Goal: Information Seeking & Learning: Learn about a topic

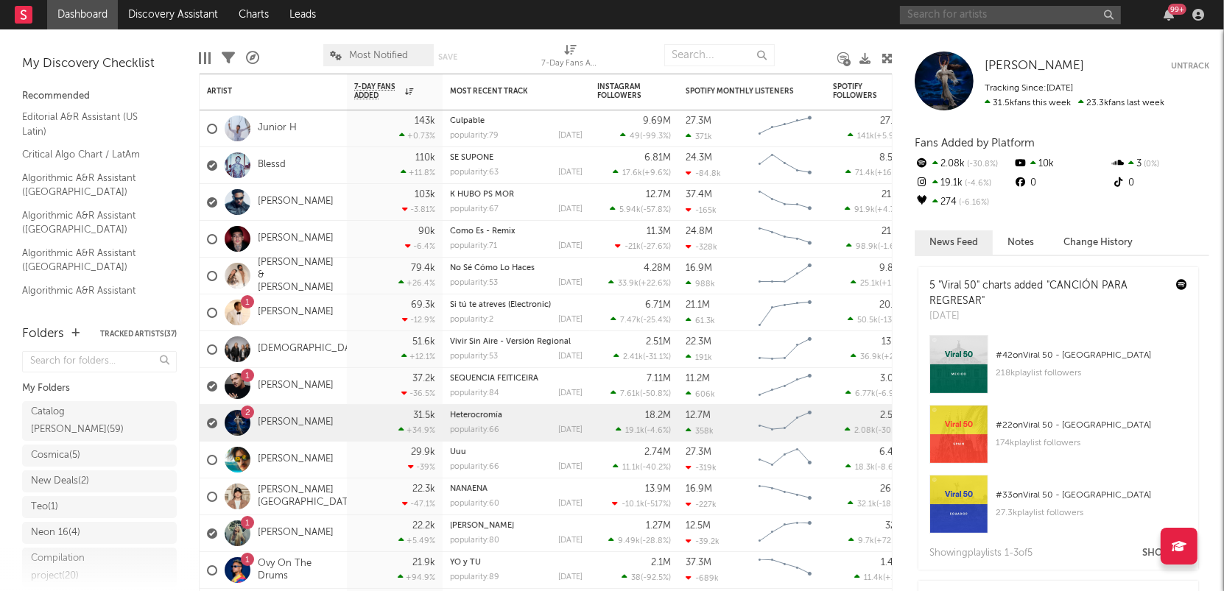
click at [992, 17] on input "text" at bounding box center [1010, 15] width 221 height 18
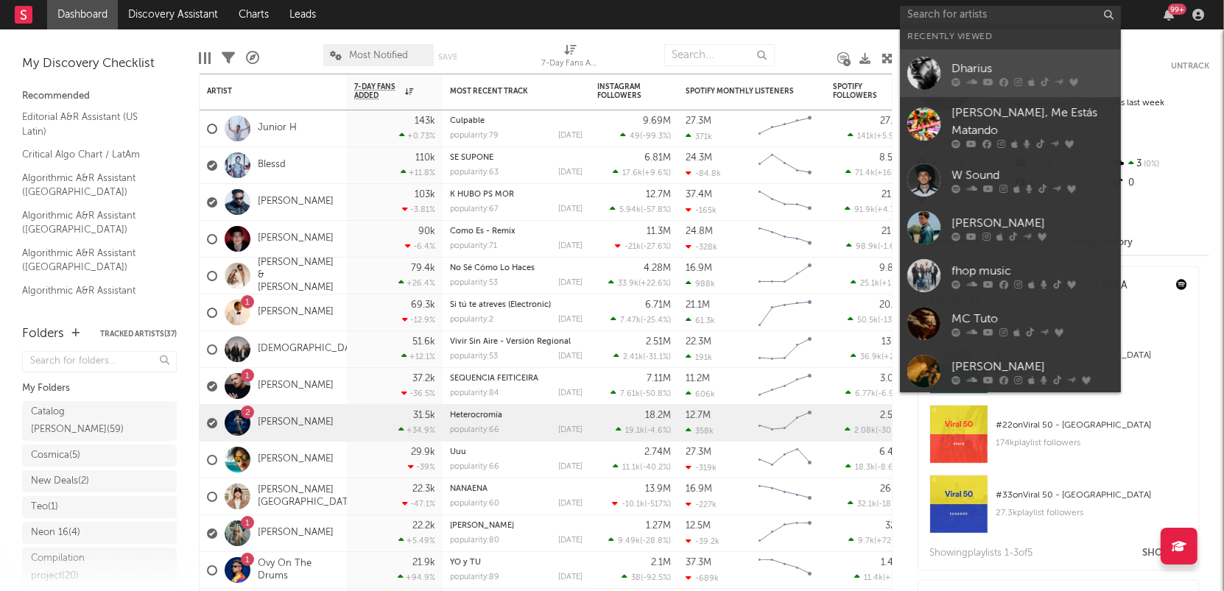
click at [970, 67] on div "Dharius" at bounding box center [1032, 69] width 162 height 18
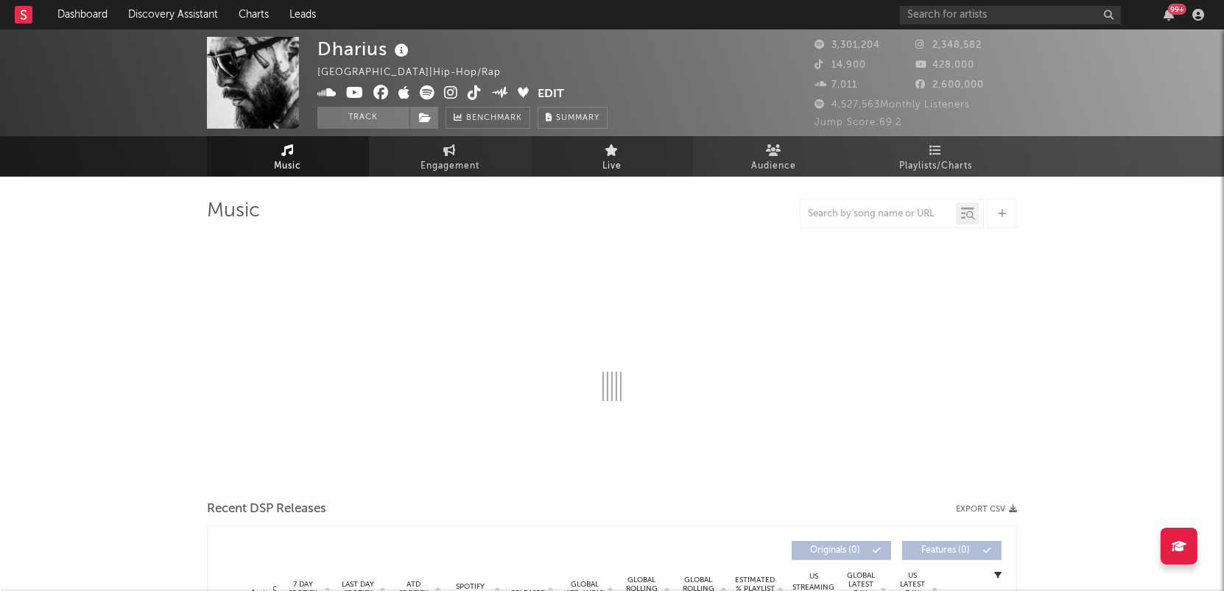
select select "6m"
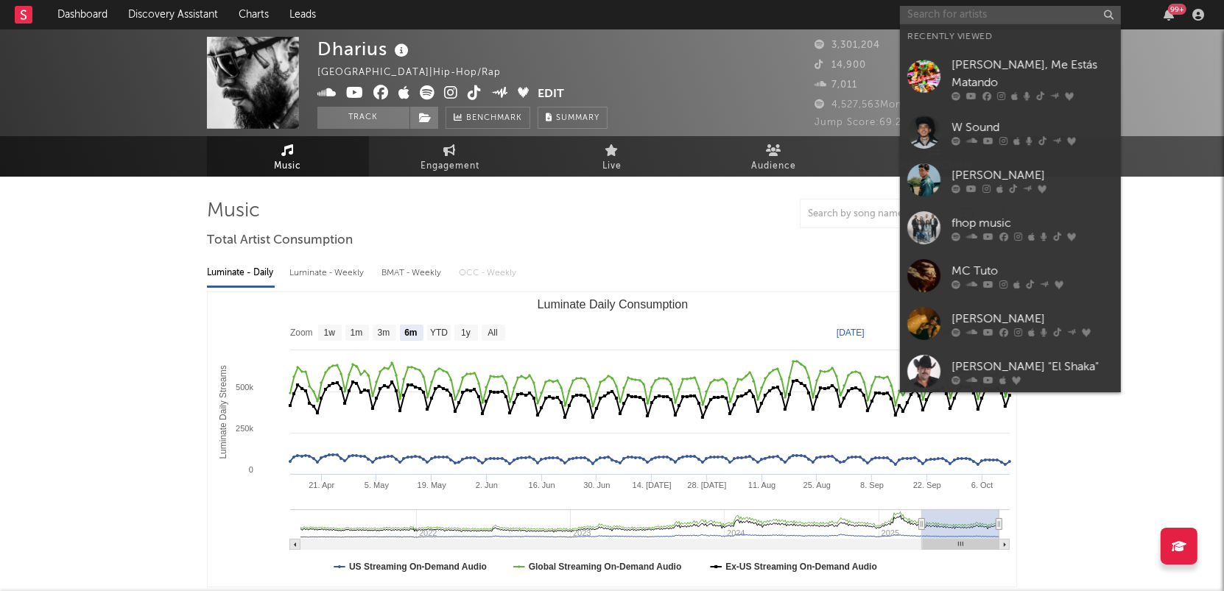
click at [974, 17] on input "text" at bounding box center [1010, 15] width 221 height 18
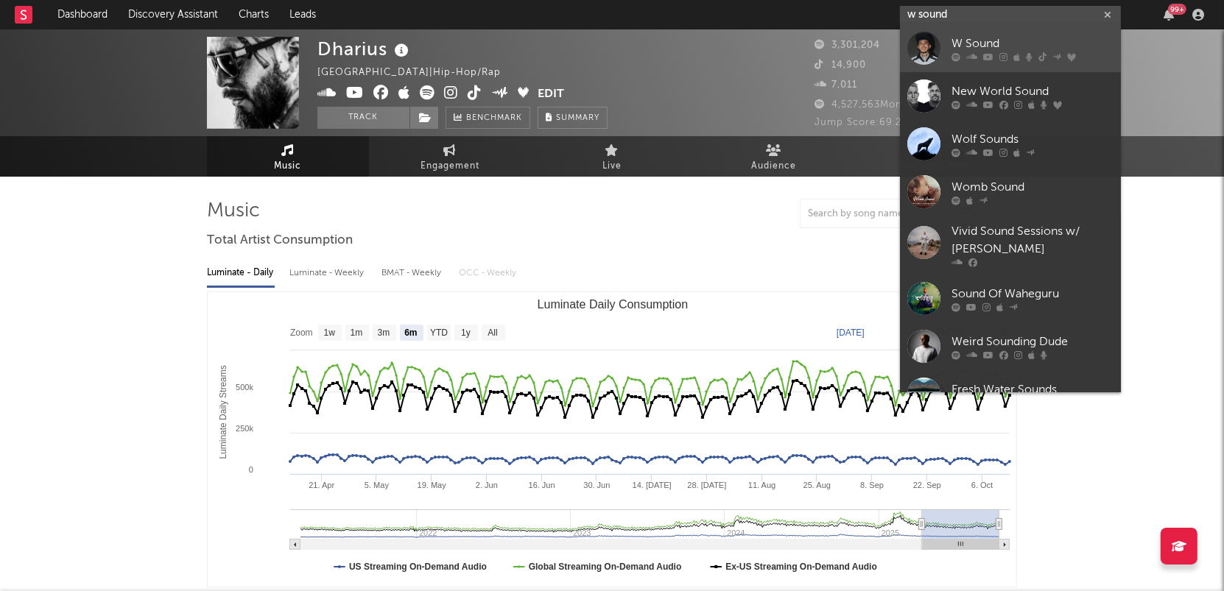
type input "w sound"
click at [984, 56] on icon at bounding box center [988, 57] width 10 height 9
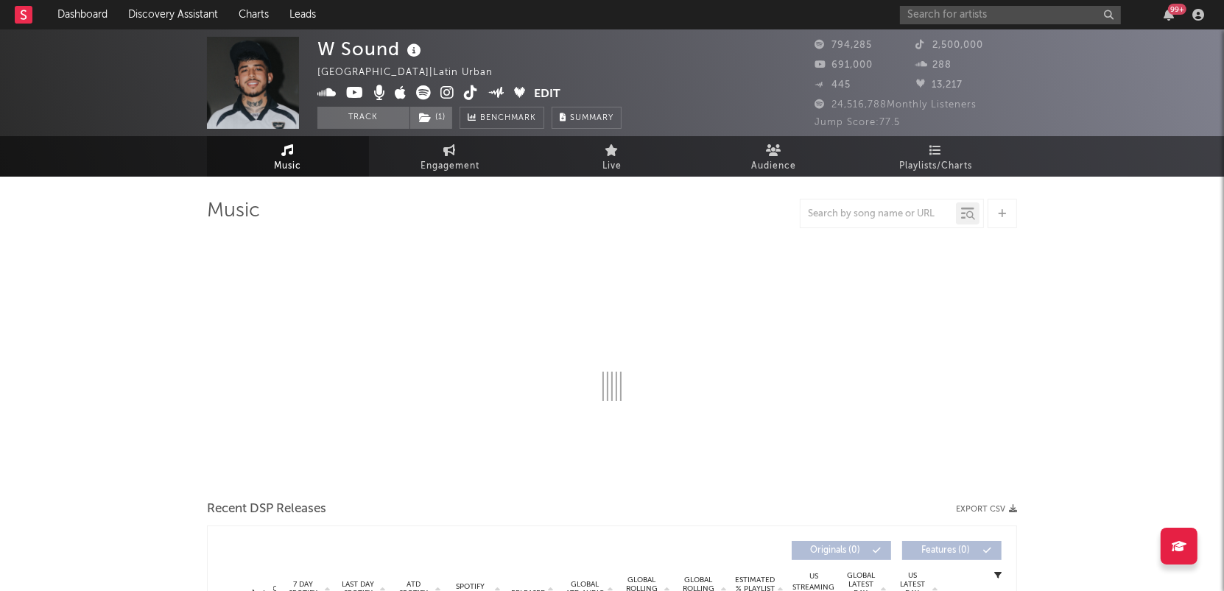
select select "6m"
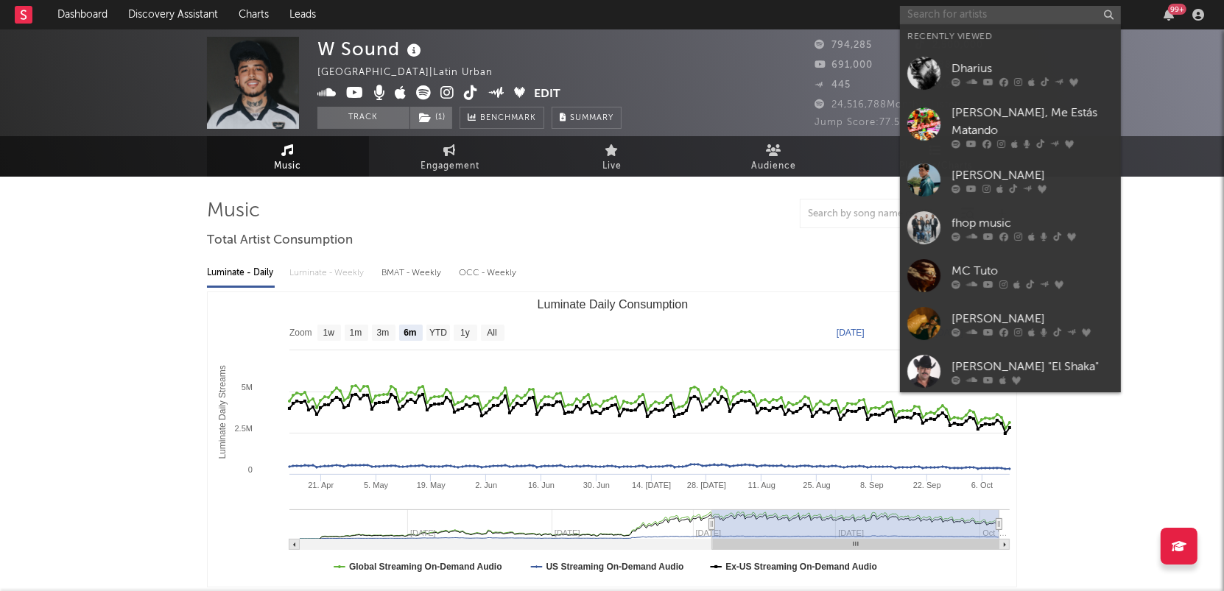
click at [959, 14] on input "text" at bounding box center [1010, 15] width 221 height 18
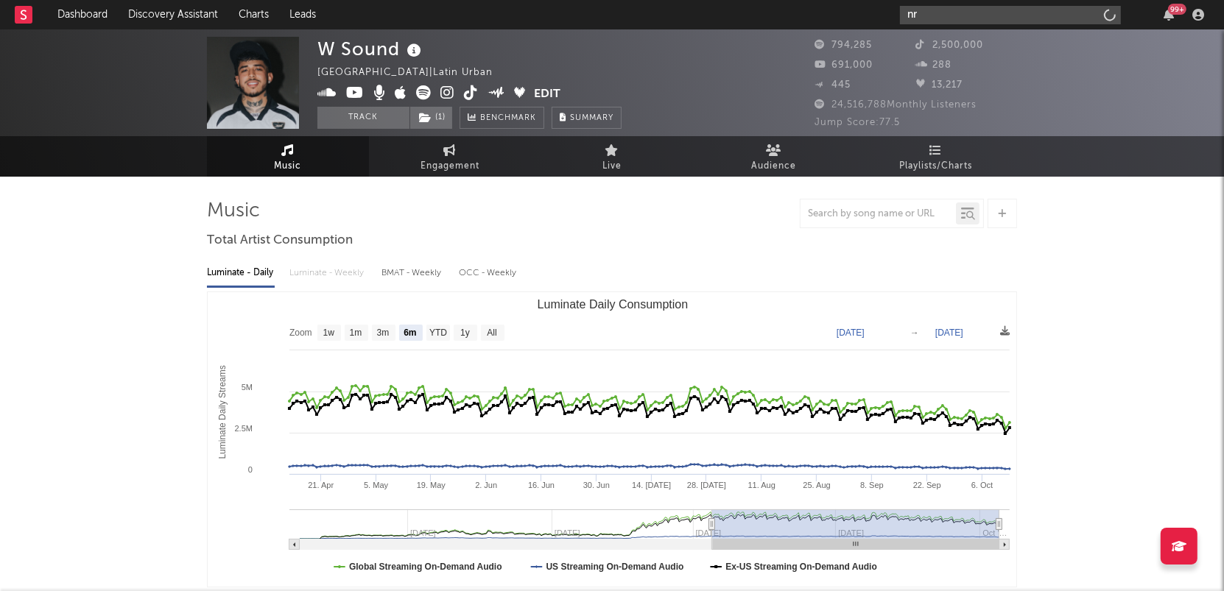
type input "n"
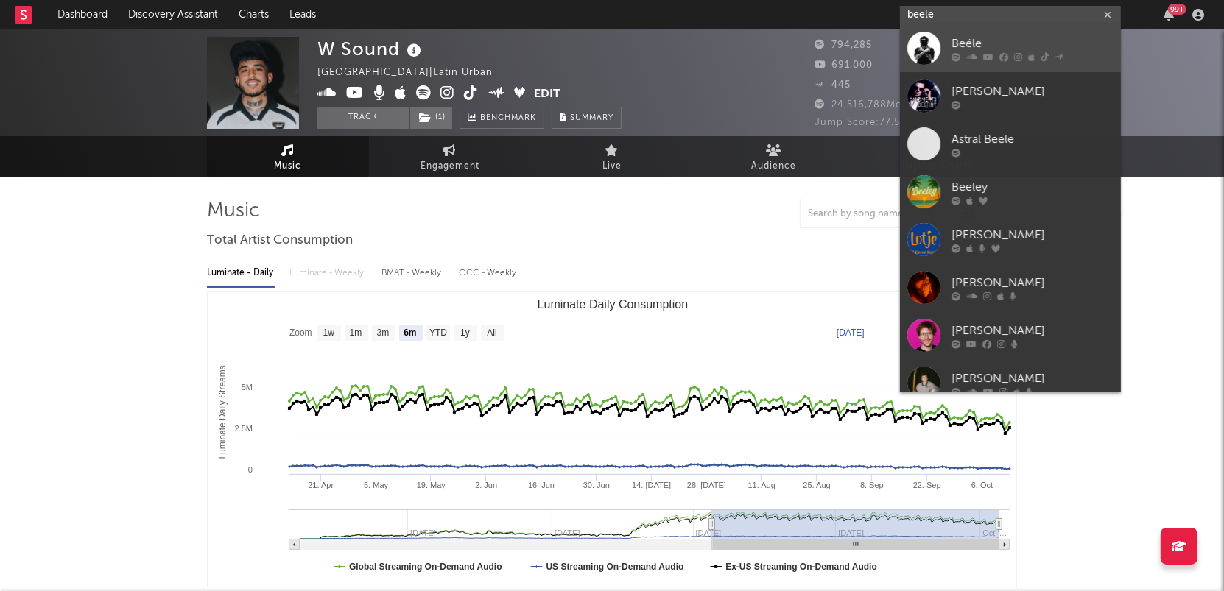
type input "beele"
click at [1041, 57] on icon at bounding box center [1044, 57] width 8 height 9
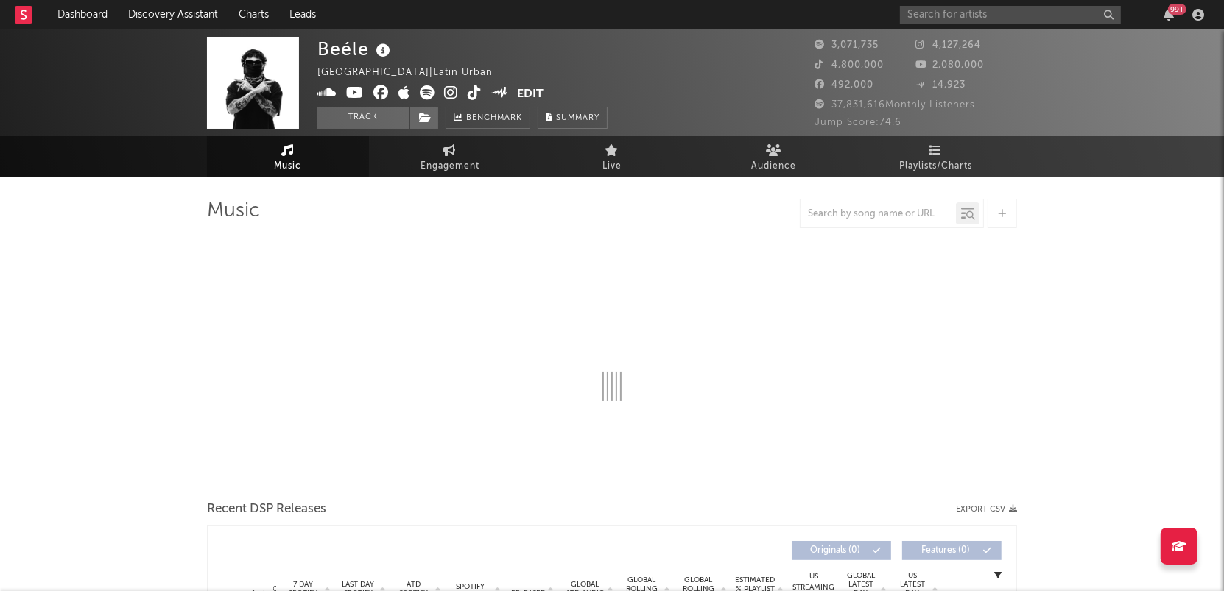
select select "6m"
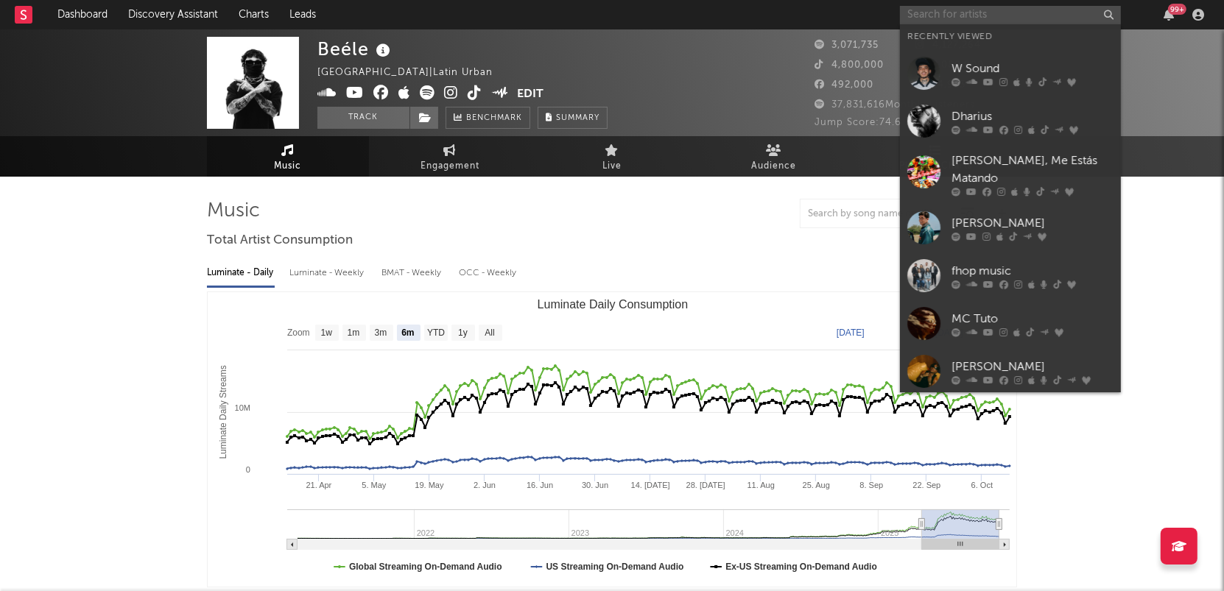
click at [927, 18] on input "text" at bounding box center [1010, 15] width 221 height 18
click at [959, 66] on div "W Sound" at bounding box center [1032, 69] width 162 height 18
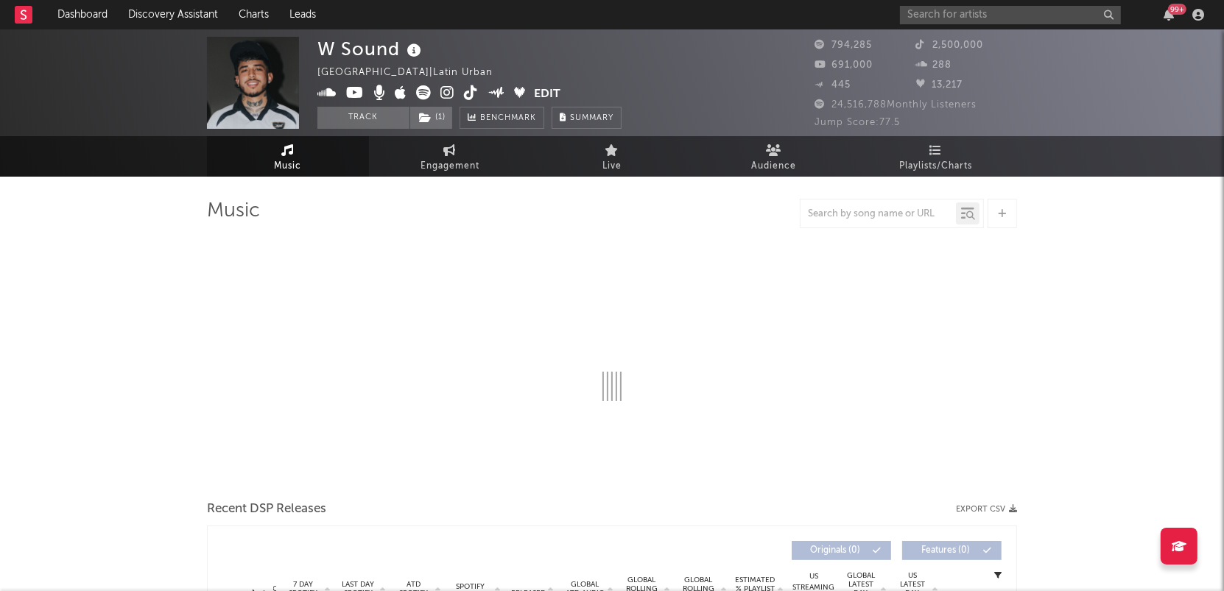
select select "6m"
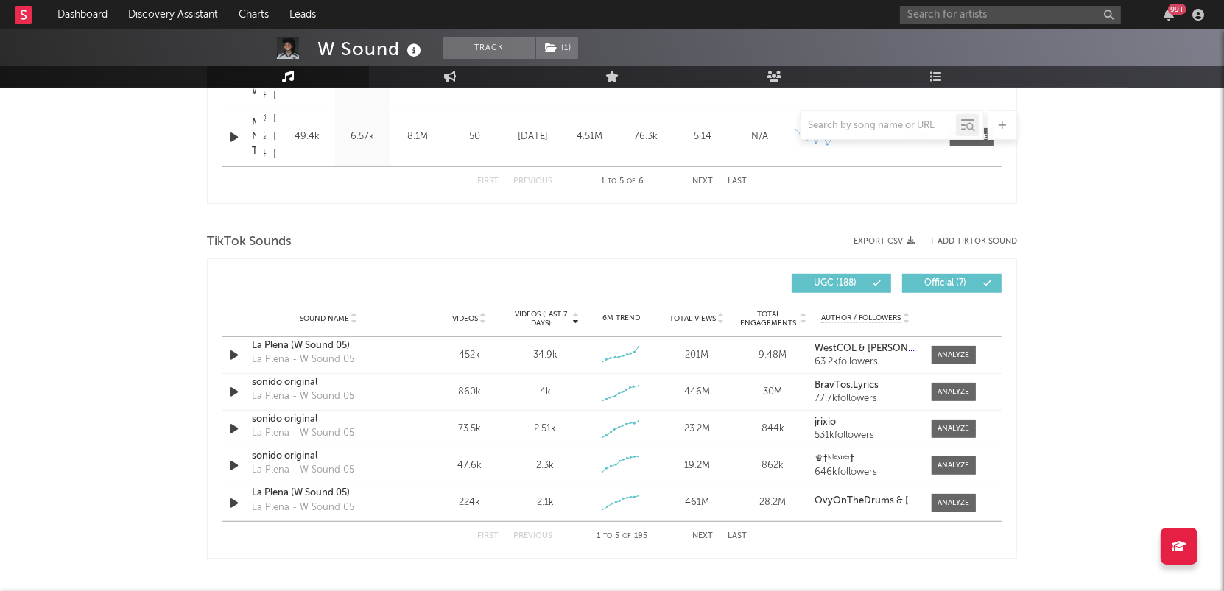
scroll to position [877, 0]
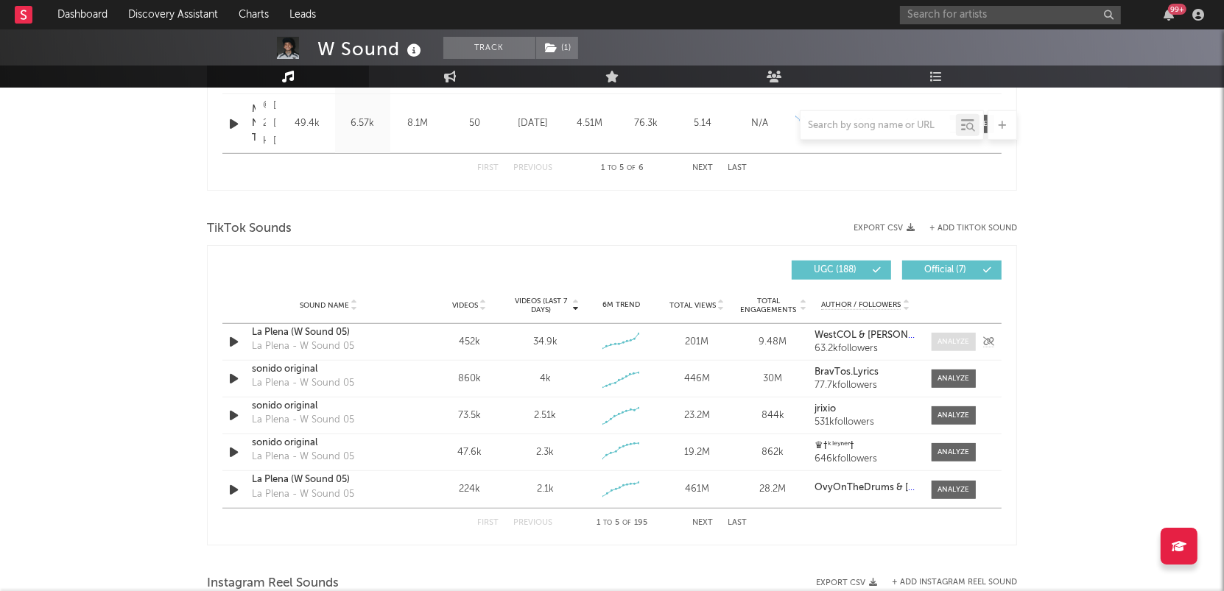
click at [950, 338] on div at bounding box center [954, 341] width 32 height 11
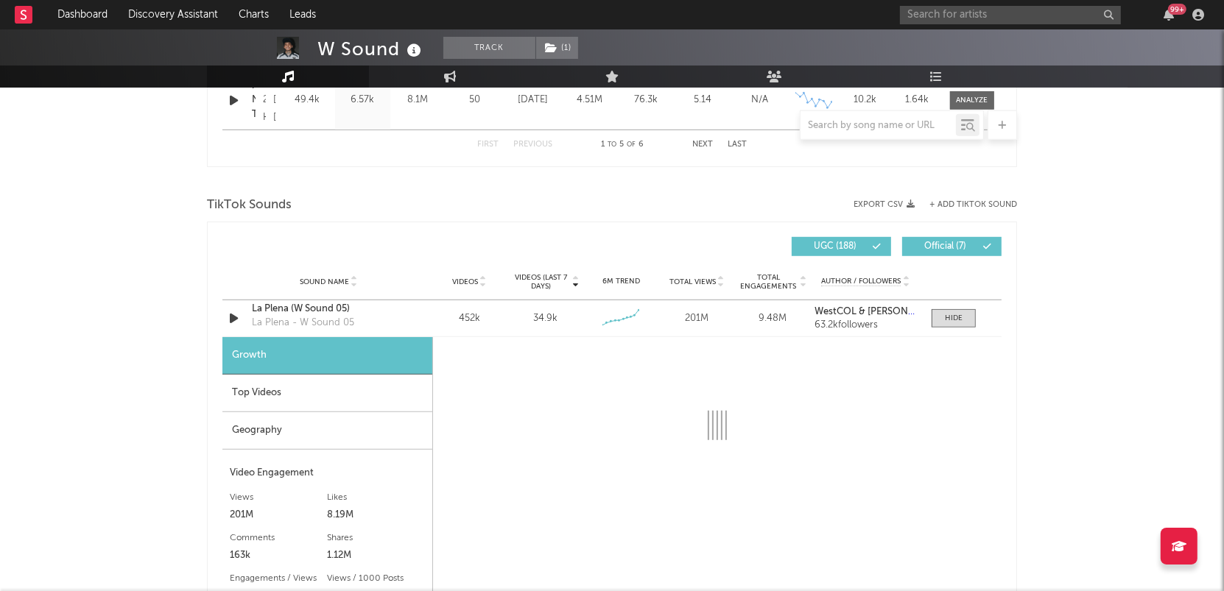
scroll to position [914, 0]
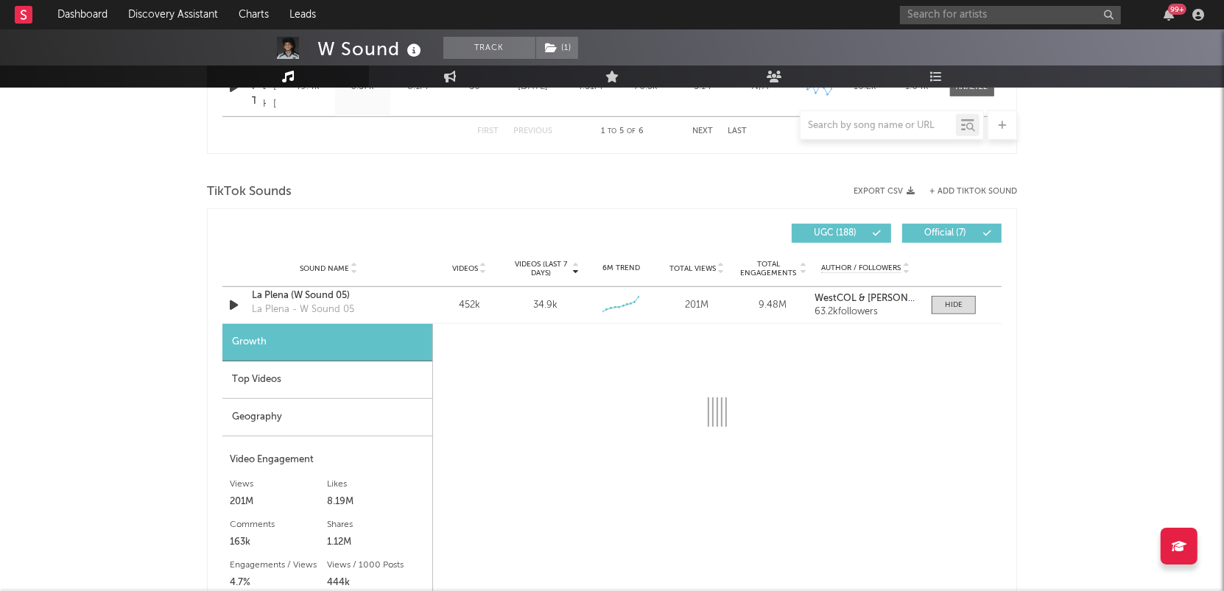
select select "6m"
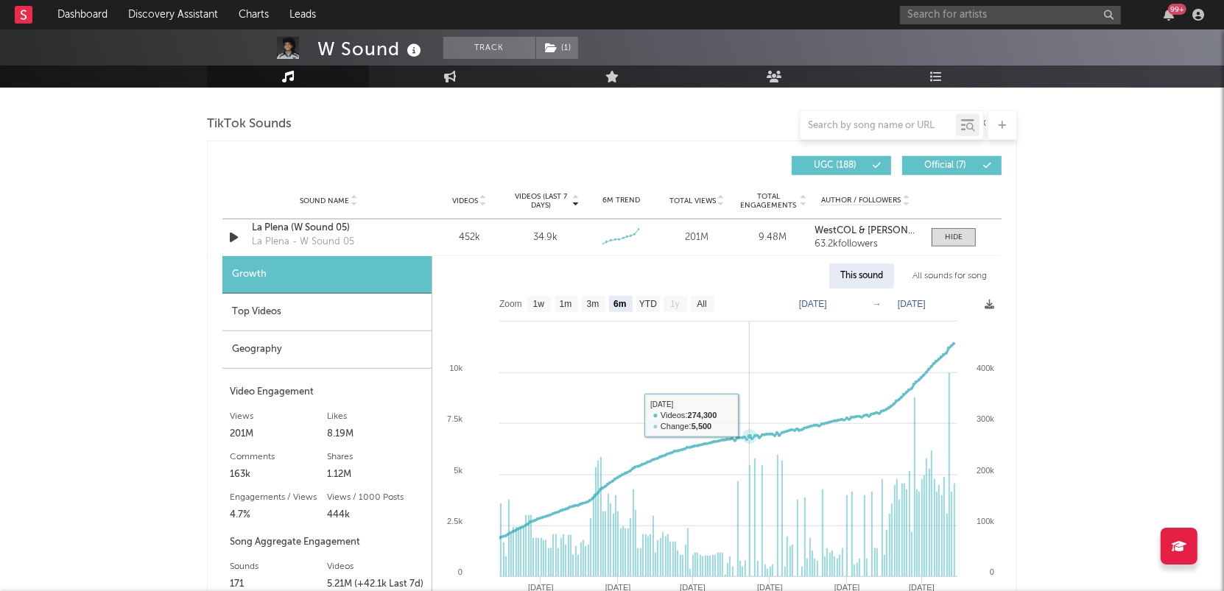
scroll to position [1033, 0]
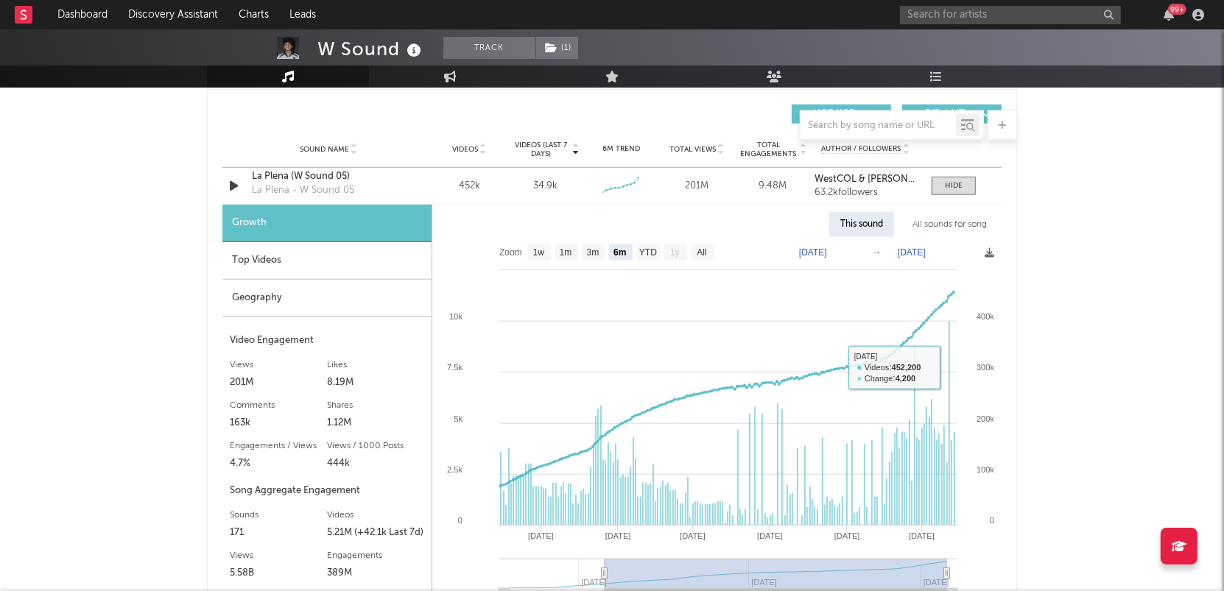
click at [951, 222] on div "All sounds for song" at bounding box center [949, 224] width 96 height 25
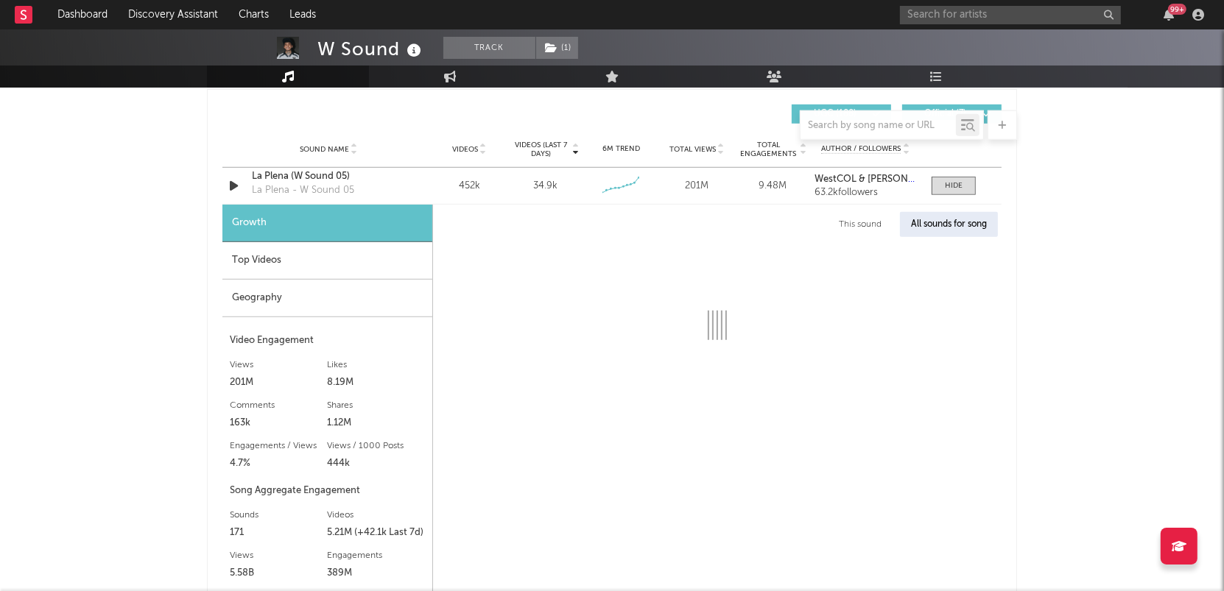
select select "1w"
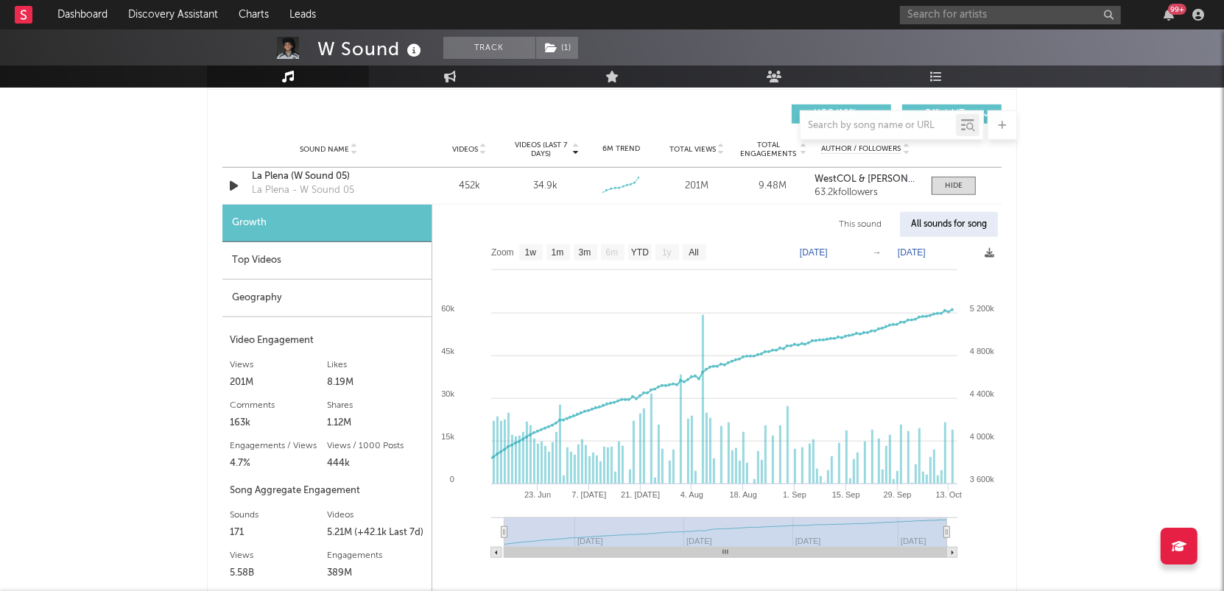
click at [314, 256] on div "Top Videos" at bounding box center [326, 261] width 209 height 38
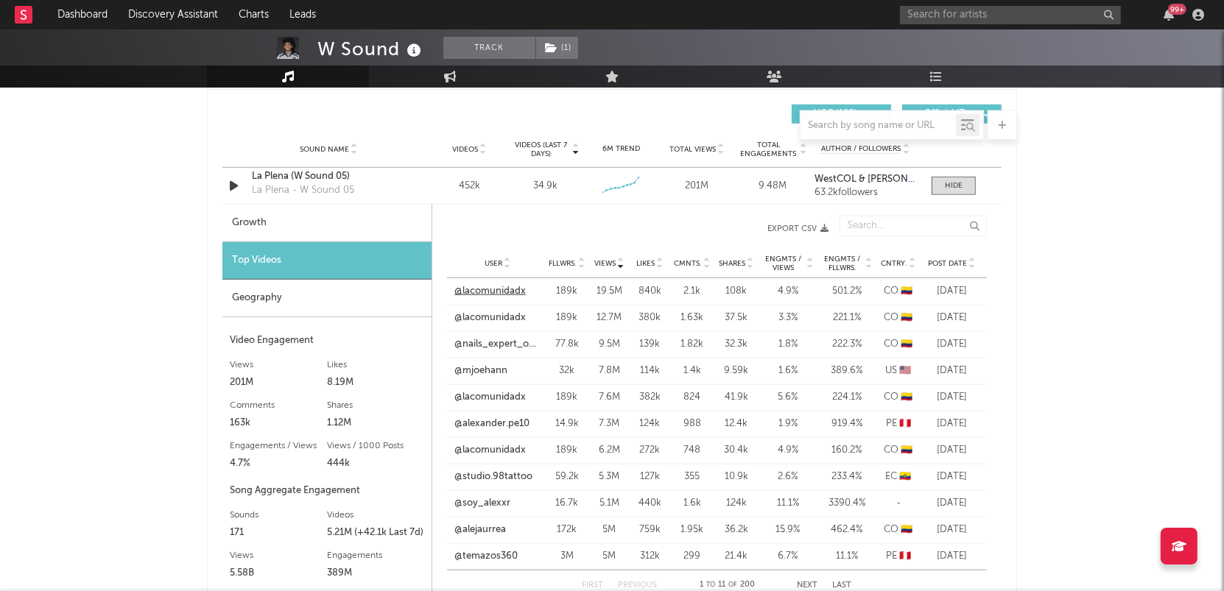
click at [487, 290] on link "@lacomunidadx" at bounding box center [489, 291] width 71 height 15
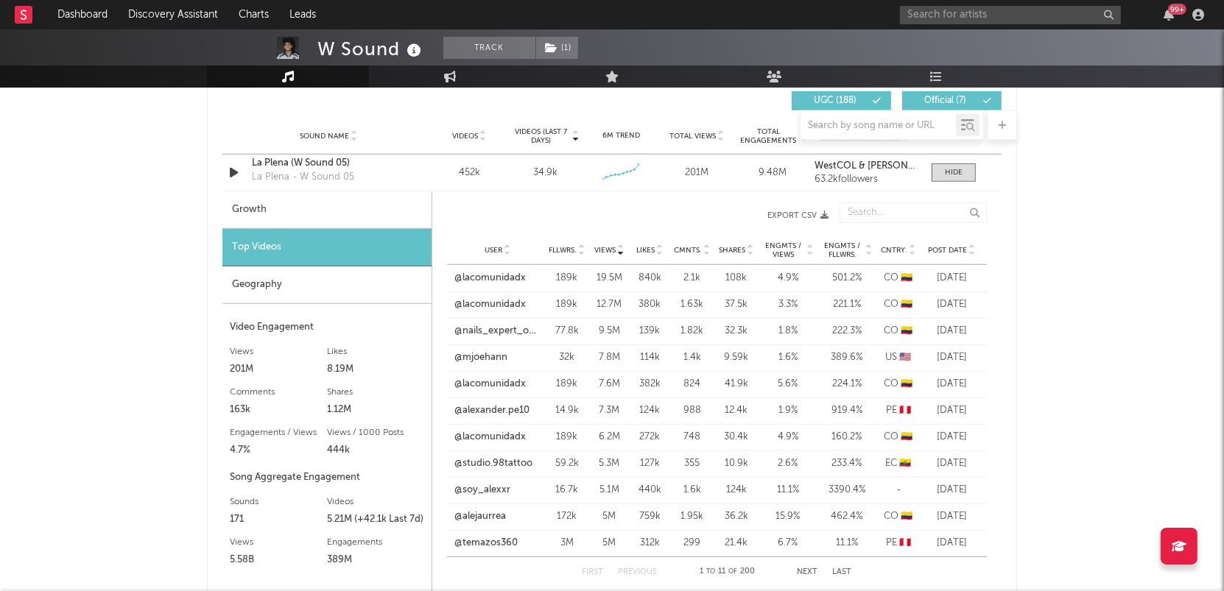
scroll to position [1056, 0]
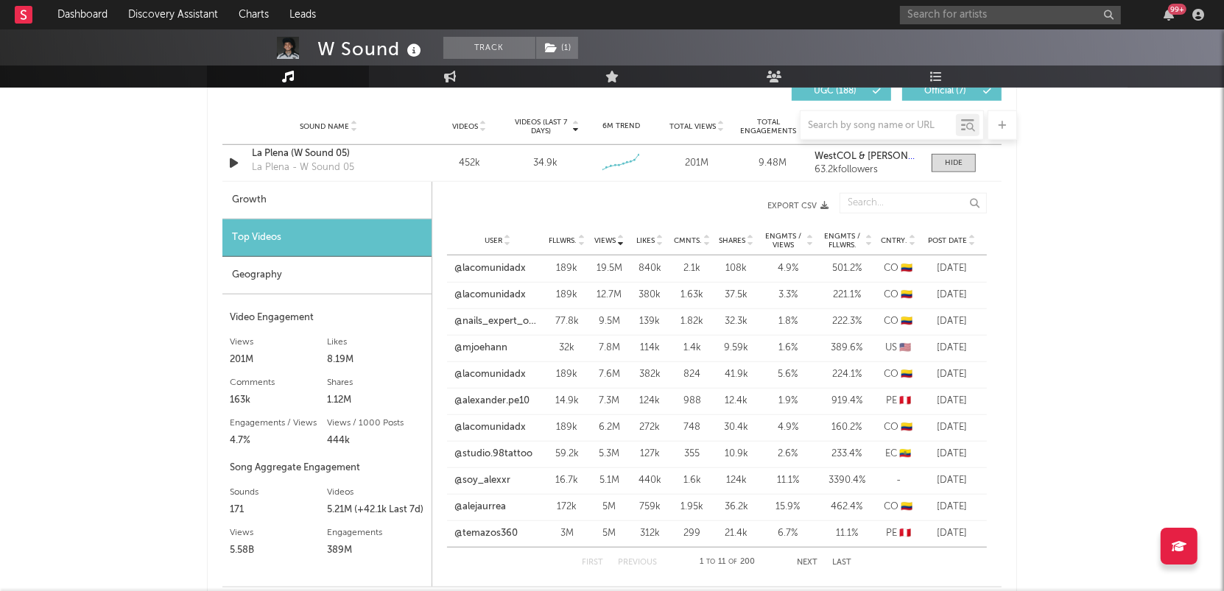
click at [259, 271] on div "Geography" at bounding box center [326, 276] width 209 height 38
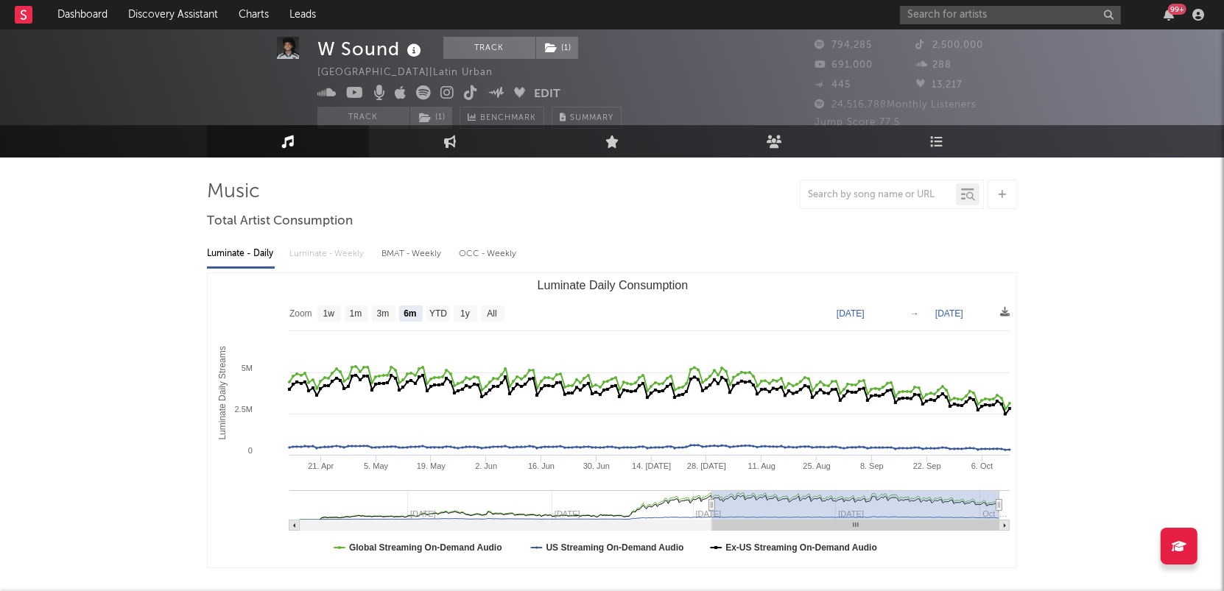
scroll to position [0, 0]
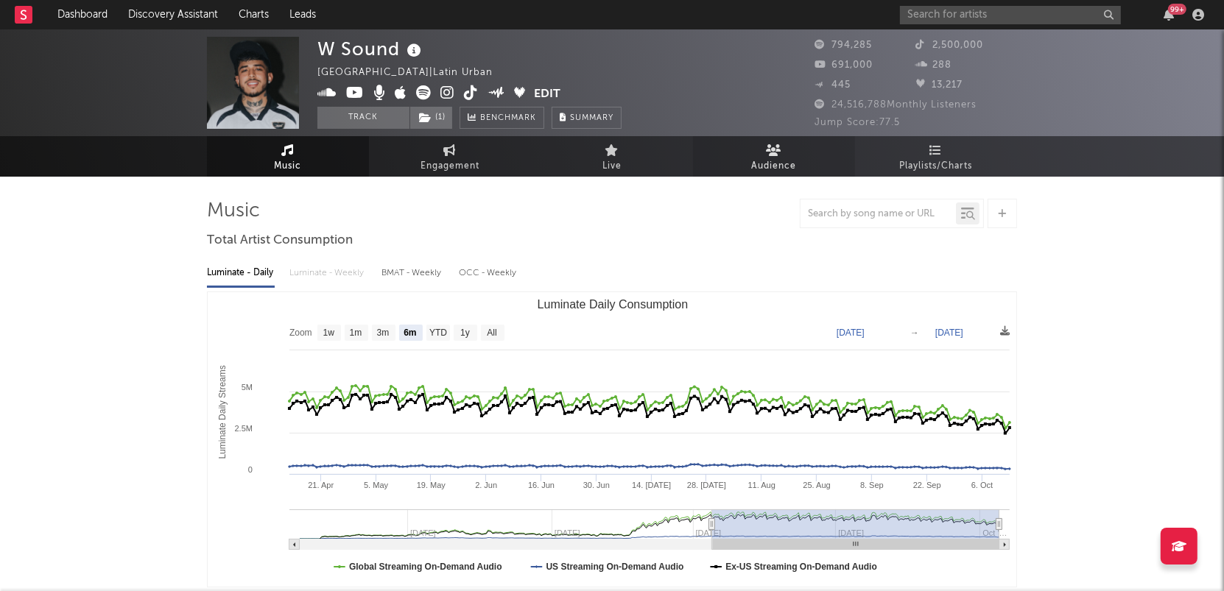
click at [768, 166] on span "Audience" at bounding box center [774, 167] width 45 height 18
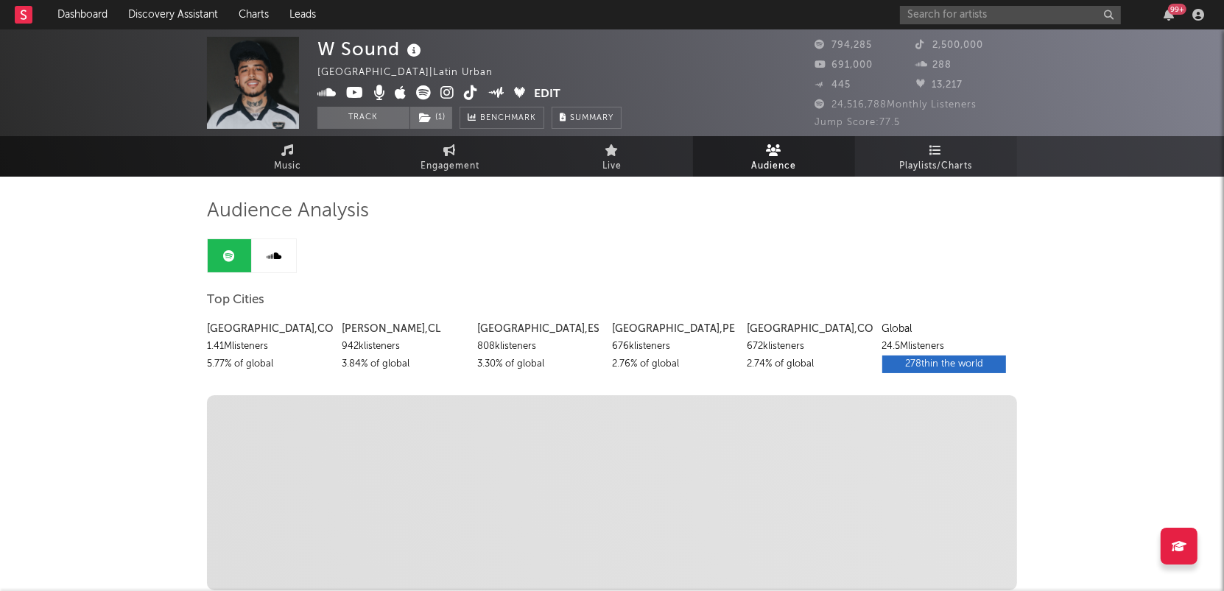
click at [937, 162] on span "Playlists/Charts" at bounding box center [936, 167] width 73 height 18
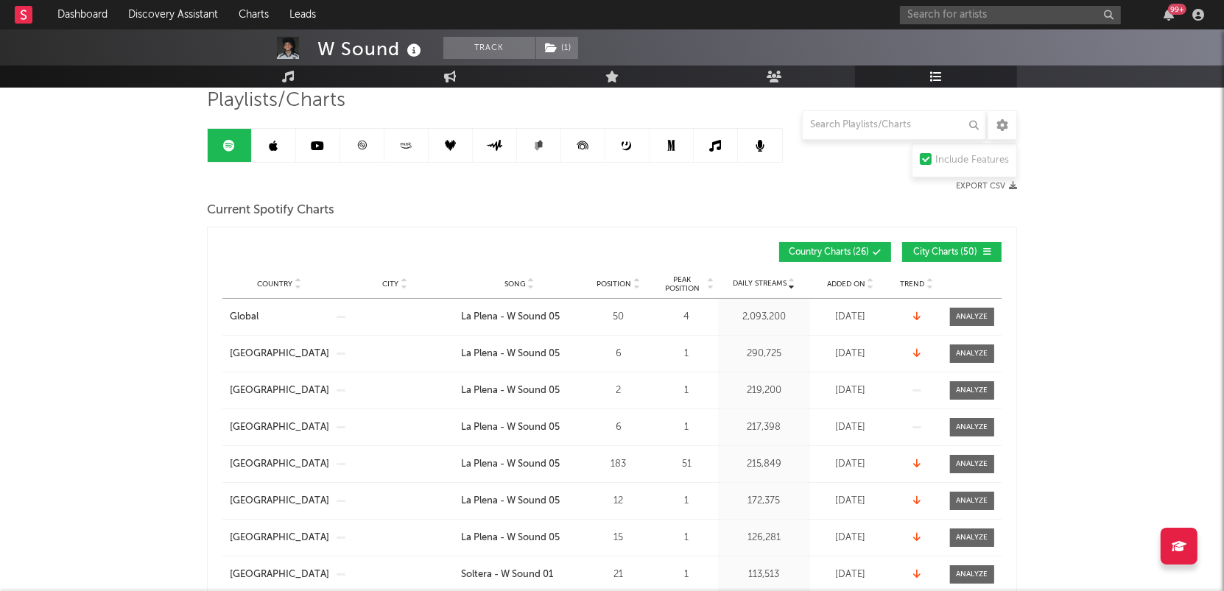
scroll to position [138, 0]
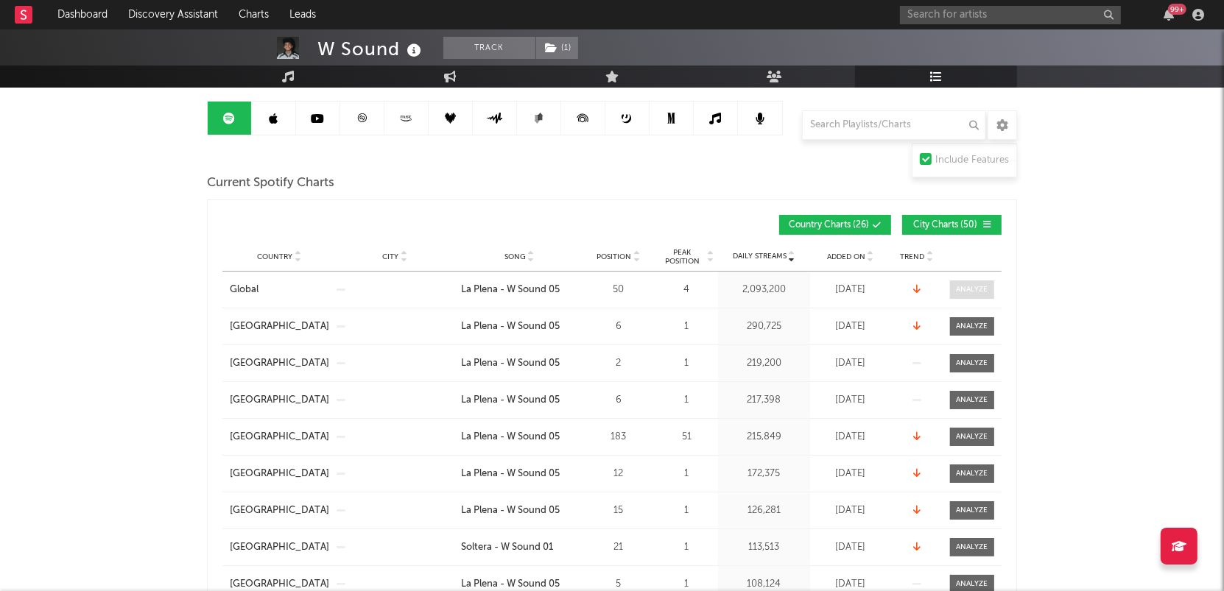
click at [982, 284] on div at bounding box center [972, 289] width 32 height 11
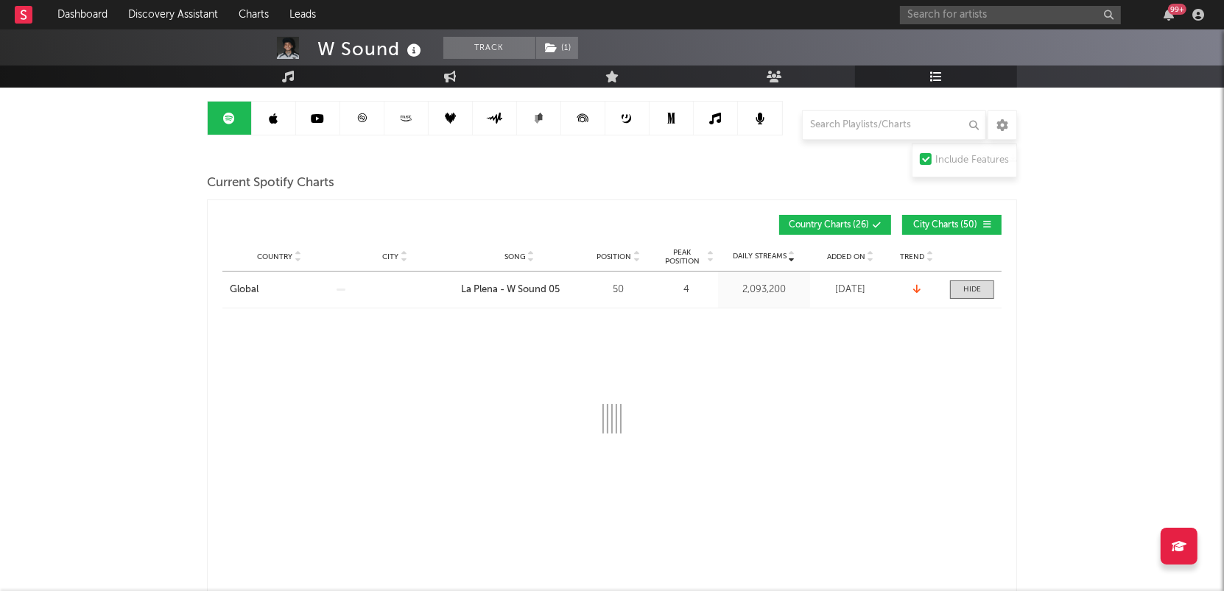
select select "6m"
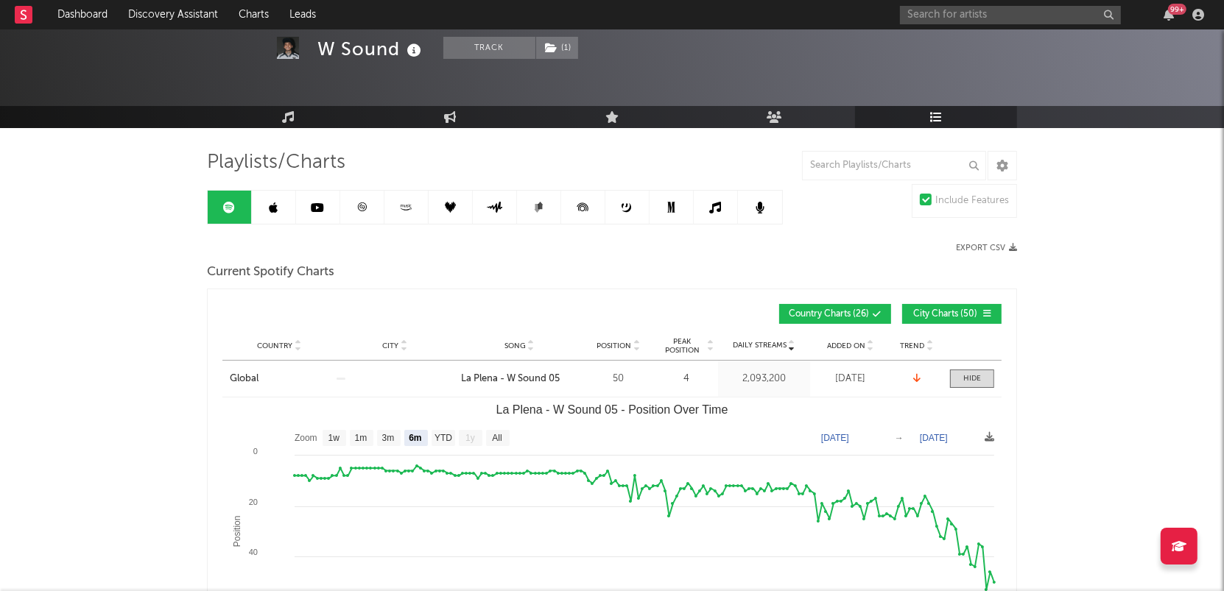
scroll to position [0, 0]
